Goal: Task Accomplishment & Management: Use online tool/utility

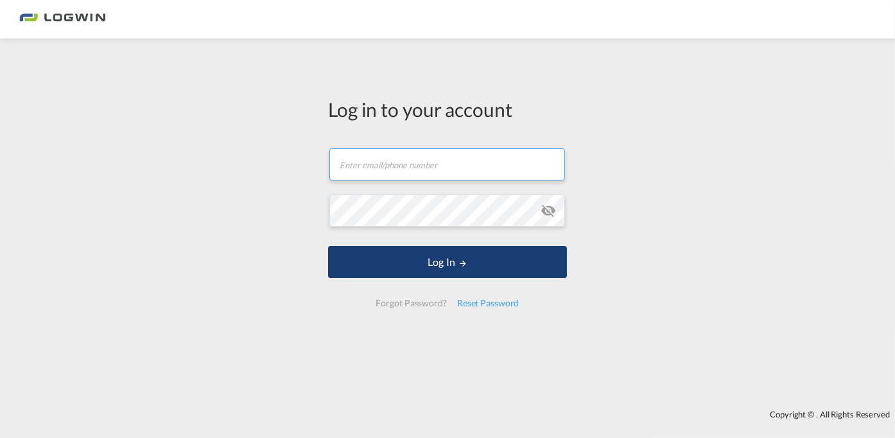
type input "[PERSON_NAME][EMAIL_ADDRESS][DOMAIN_NAME]"
click at [444, 261] on button "Log In" at bounding box center [447, 262] width 239 height 32
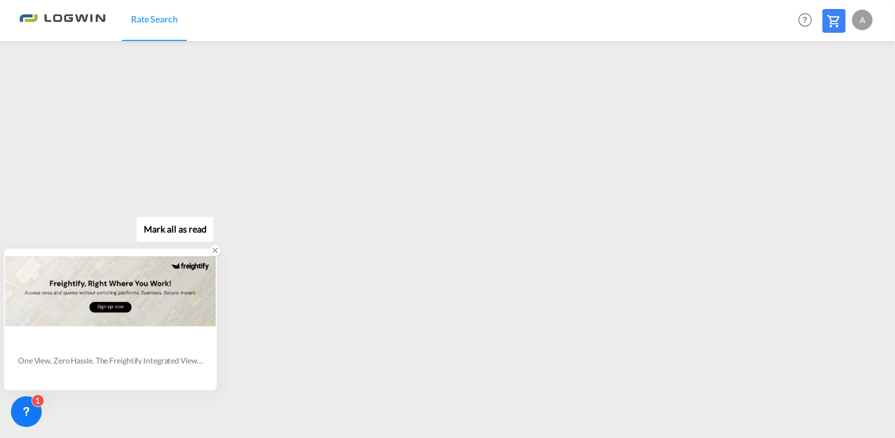
click at [214, 250] on icon at bounding box center [215, 250] width 4 height 4
